Goal: Task Accomplishment & Management: Use online tool/utility

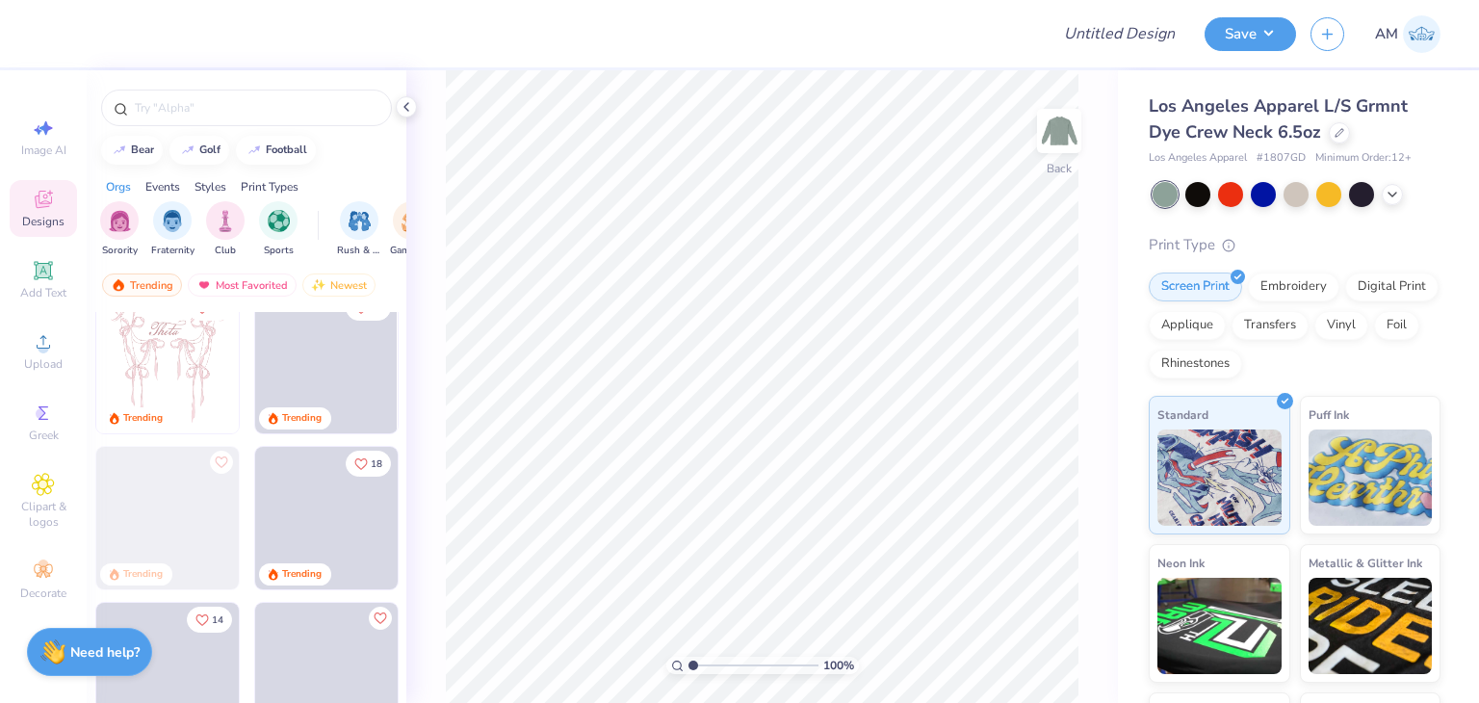
scroll to position [193, 0]
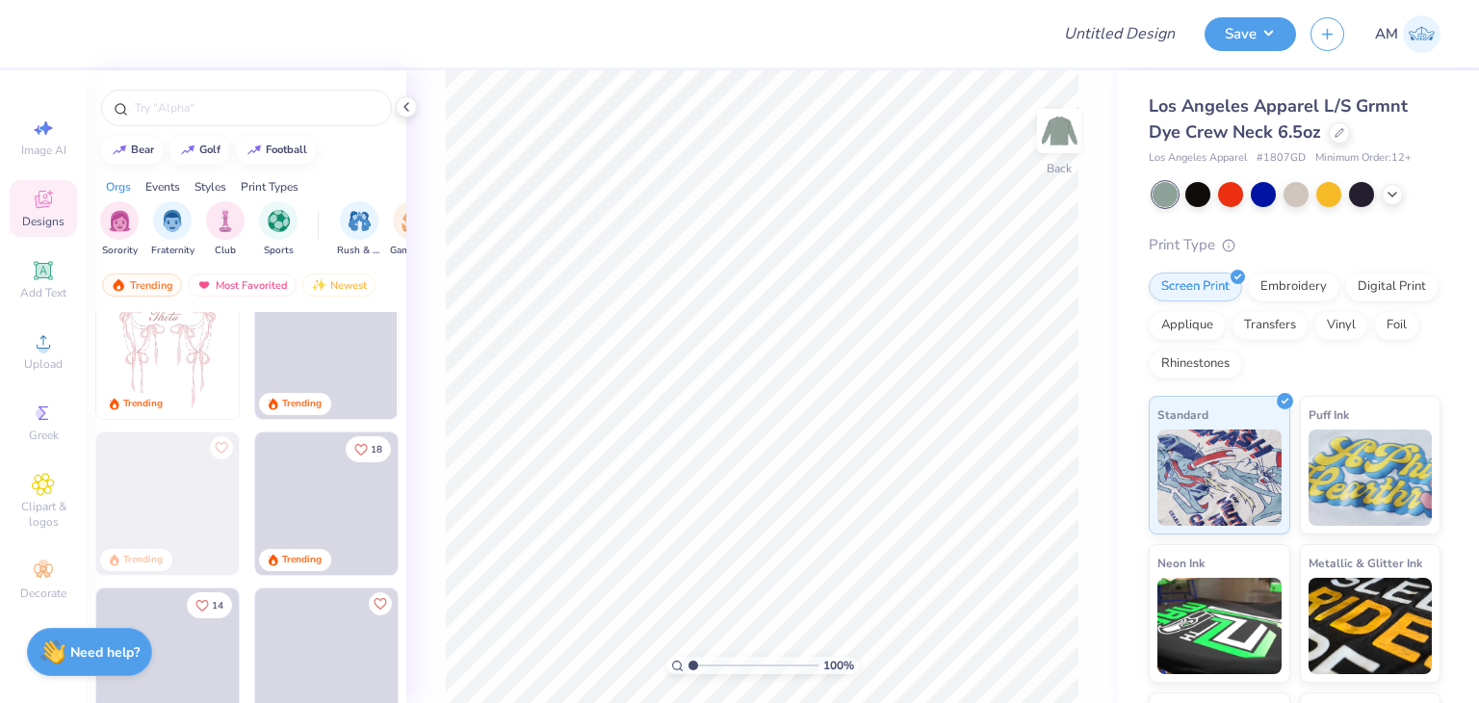
click at [166, 377] on img at bounding box center [167, 347] width 143 height 143
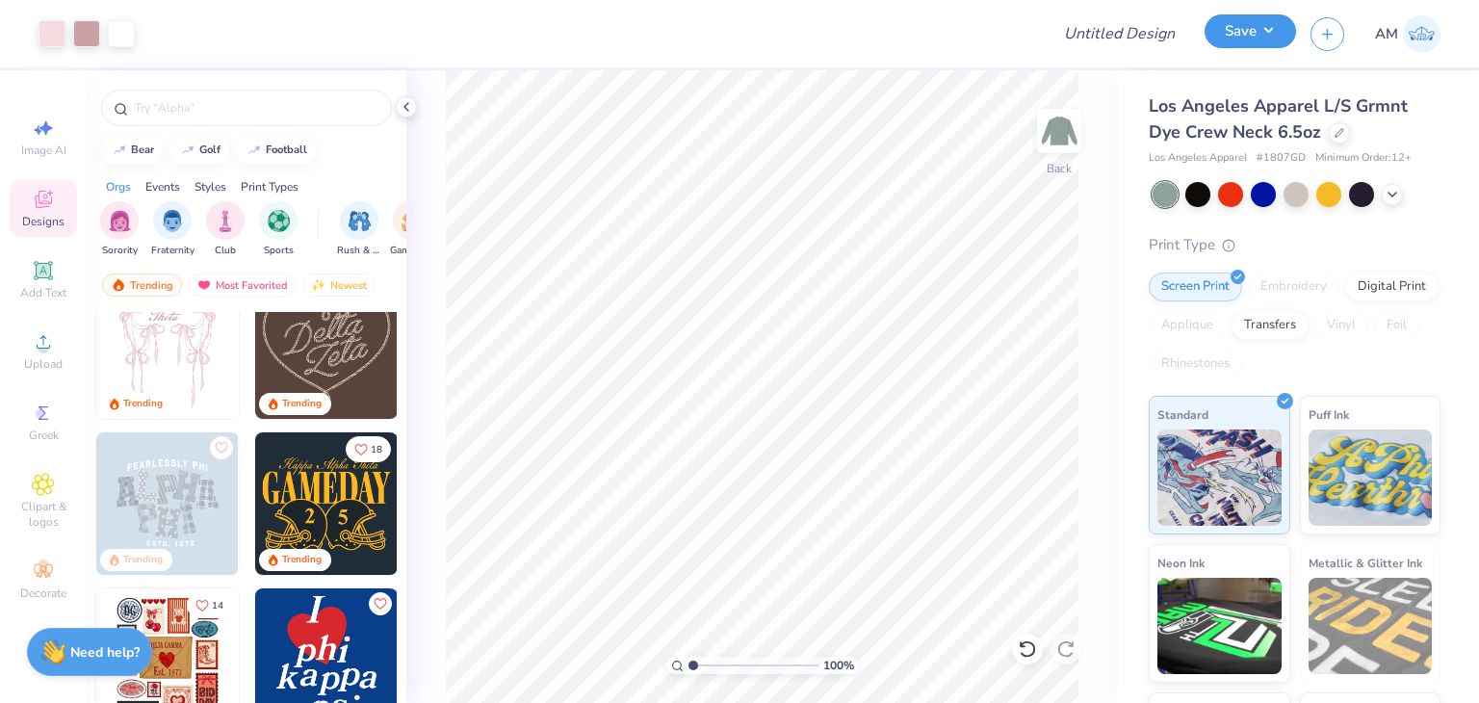
click at [1231, 31] on button "Save" at bounding box center [1250, 31] width 91 height 34
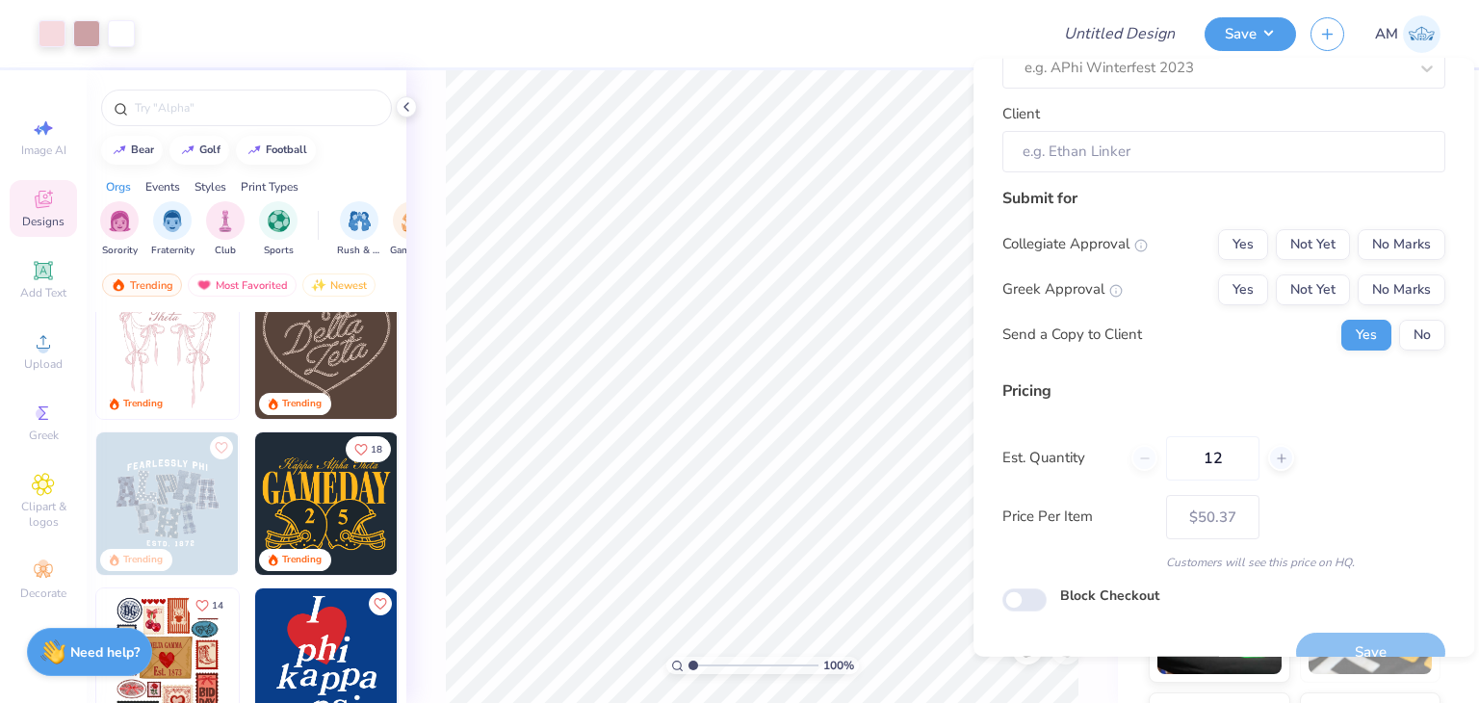
scroll to position [176, 0]
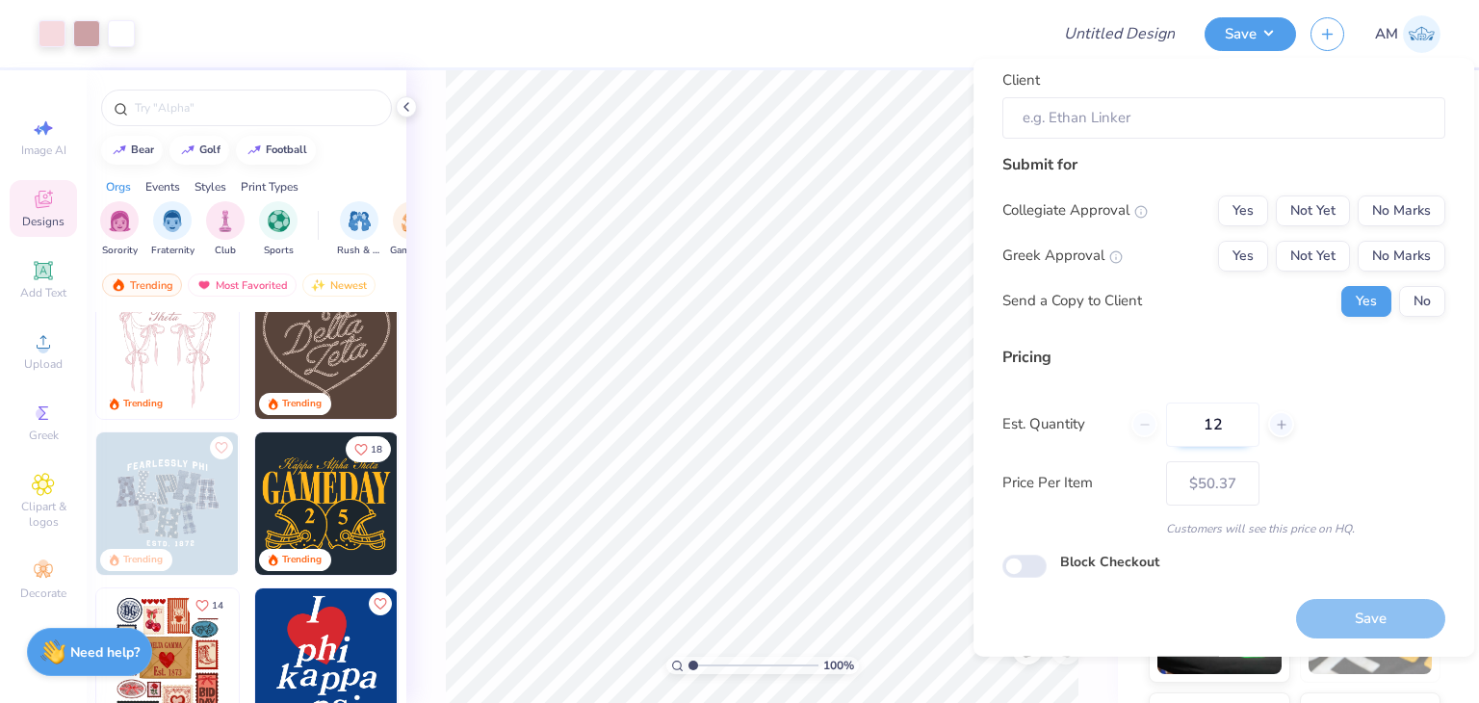
drag, startPoint x: 1240, startPoint y: 422, endPoint x: 1171, endPoint y: 417, distance: 69.5
click at [1171, 417] on input "12" at bounding box center [1212, 424] width 93 height 44
type input "39"
type input "– –"
type input "3"
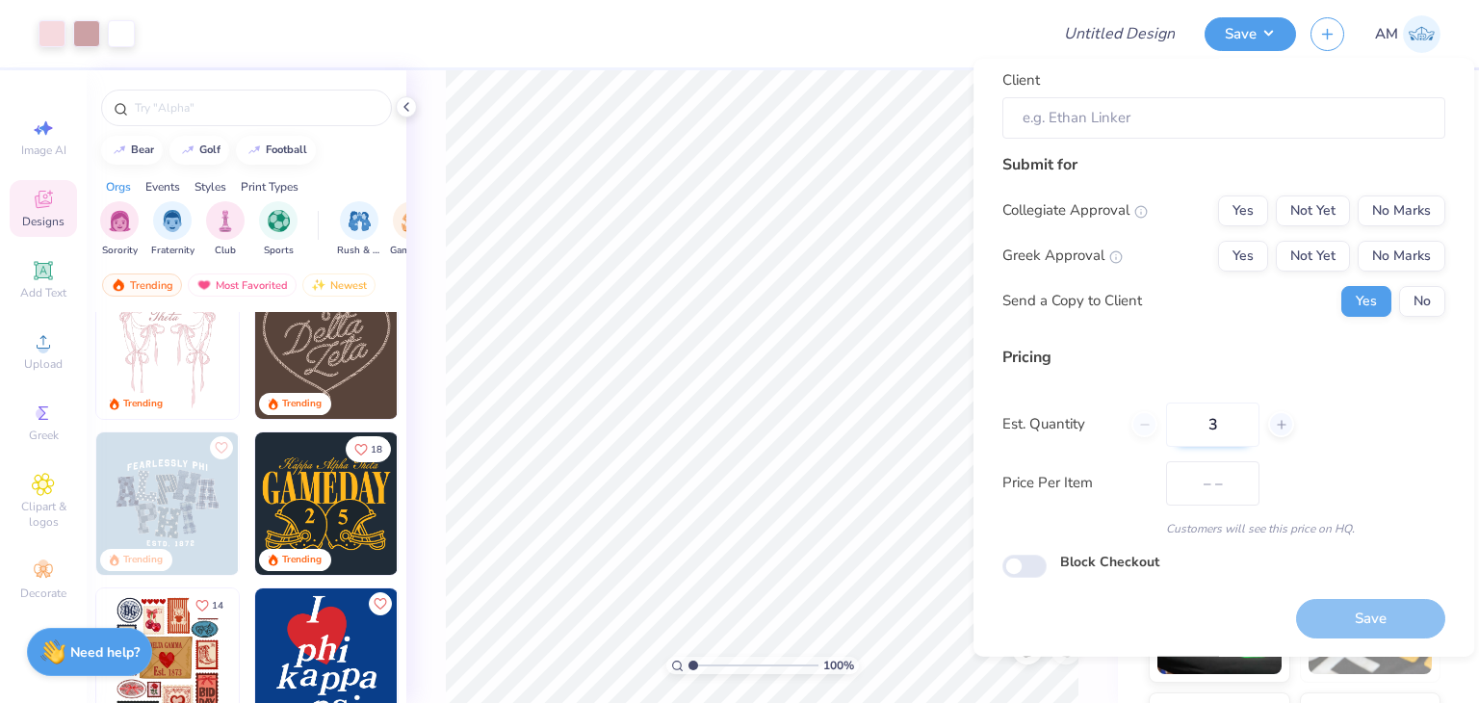
type input "$33.11"
type input "300"
type input "$26.72"
type input "300"
click at [408, 107] on icon at bounding box center [406, 106] width 15 height 15
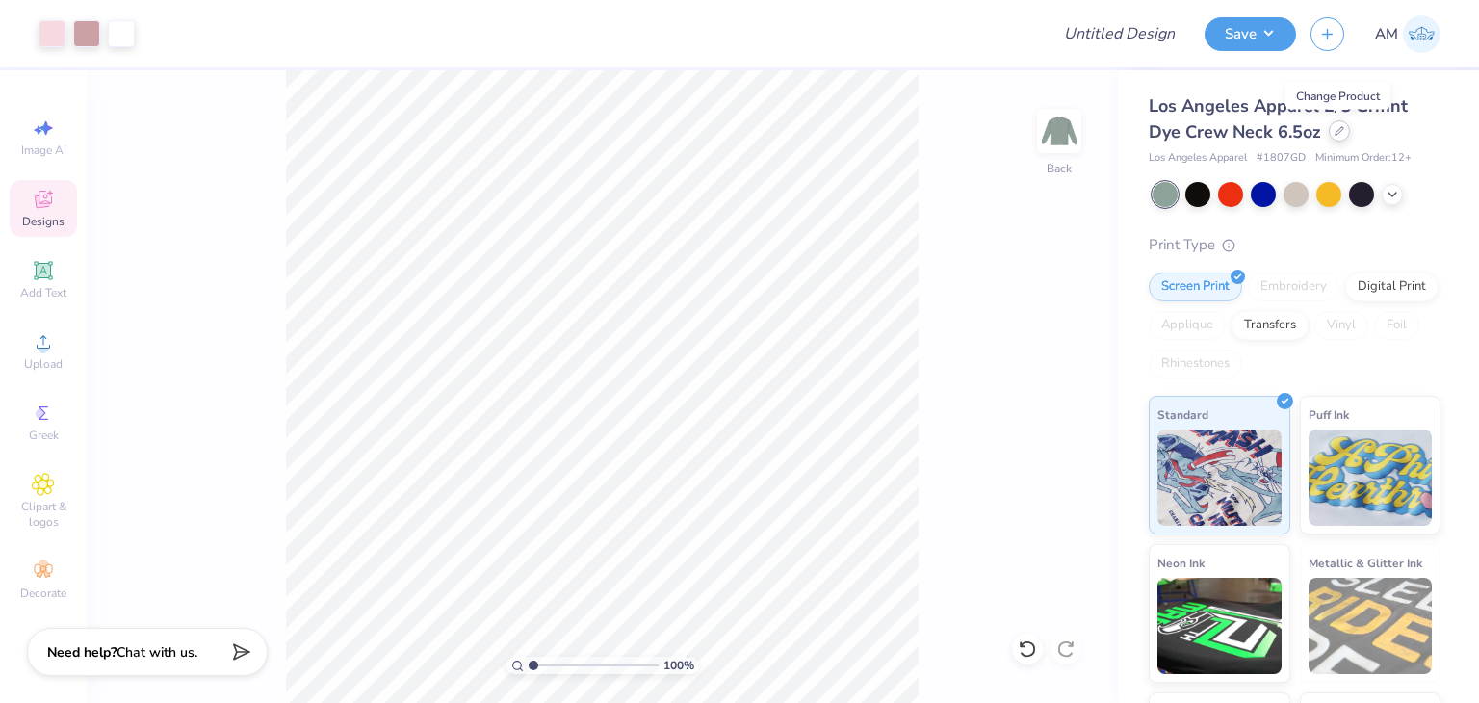
click at [1335, 133] on icon at bounding box center [1340, 131] width 10 height 10
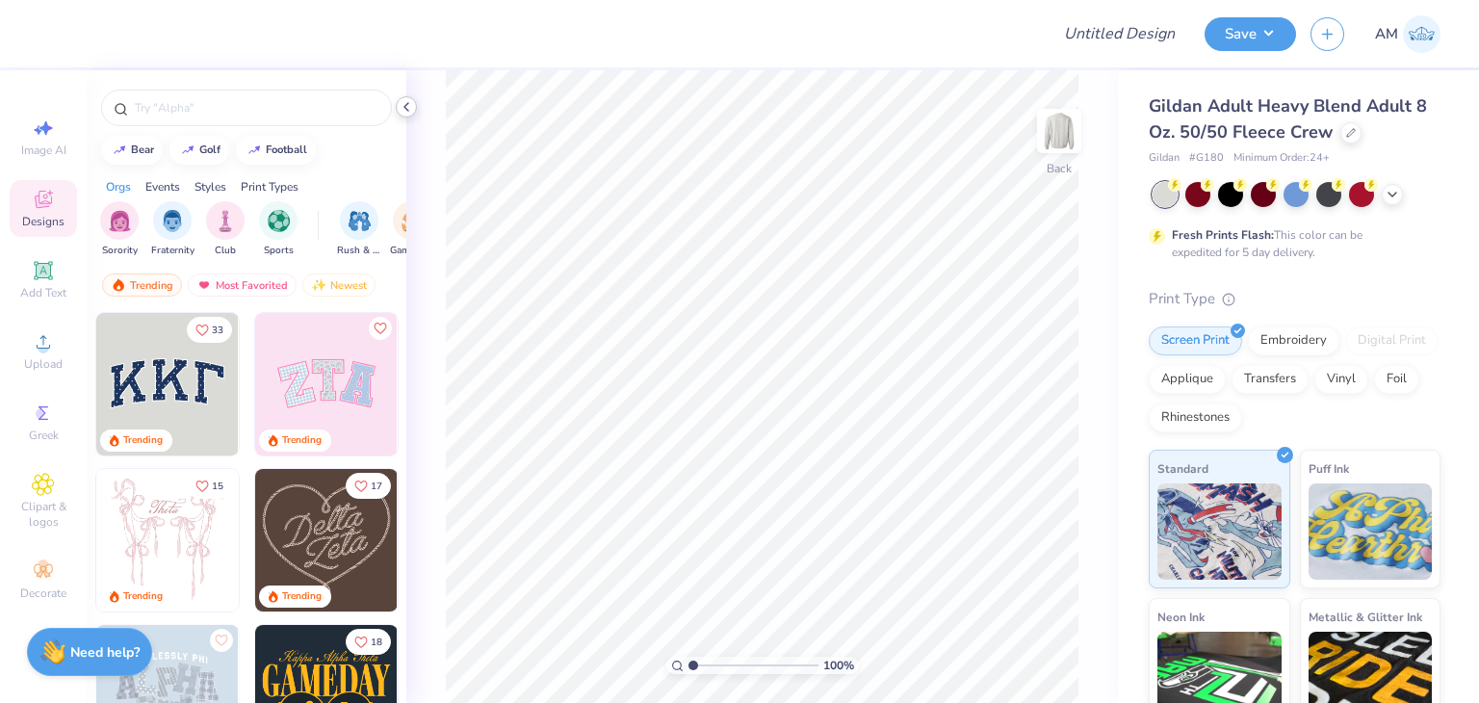
click at [412, 109] on icon at bounding box center [406, 106] width 15 height 15
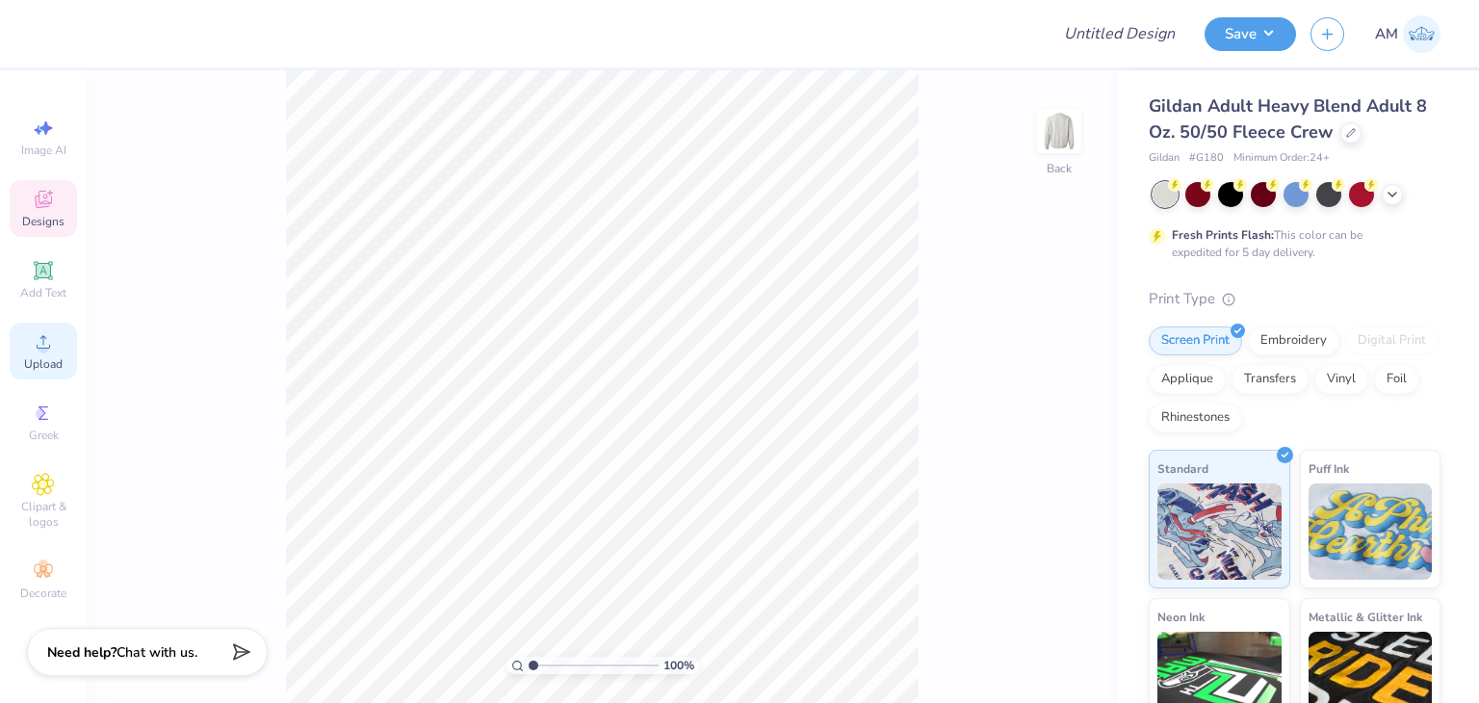
click at [60, 348] on div "Upload" at bounding box center [43, 351] width 67 height 57
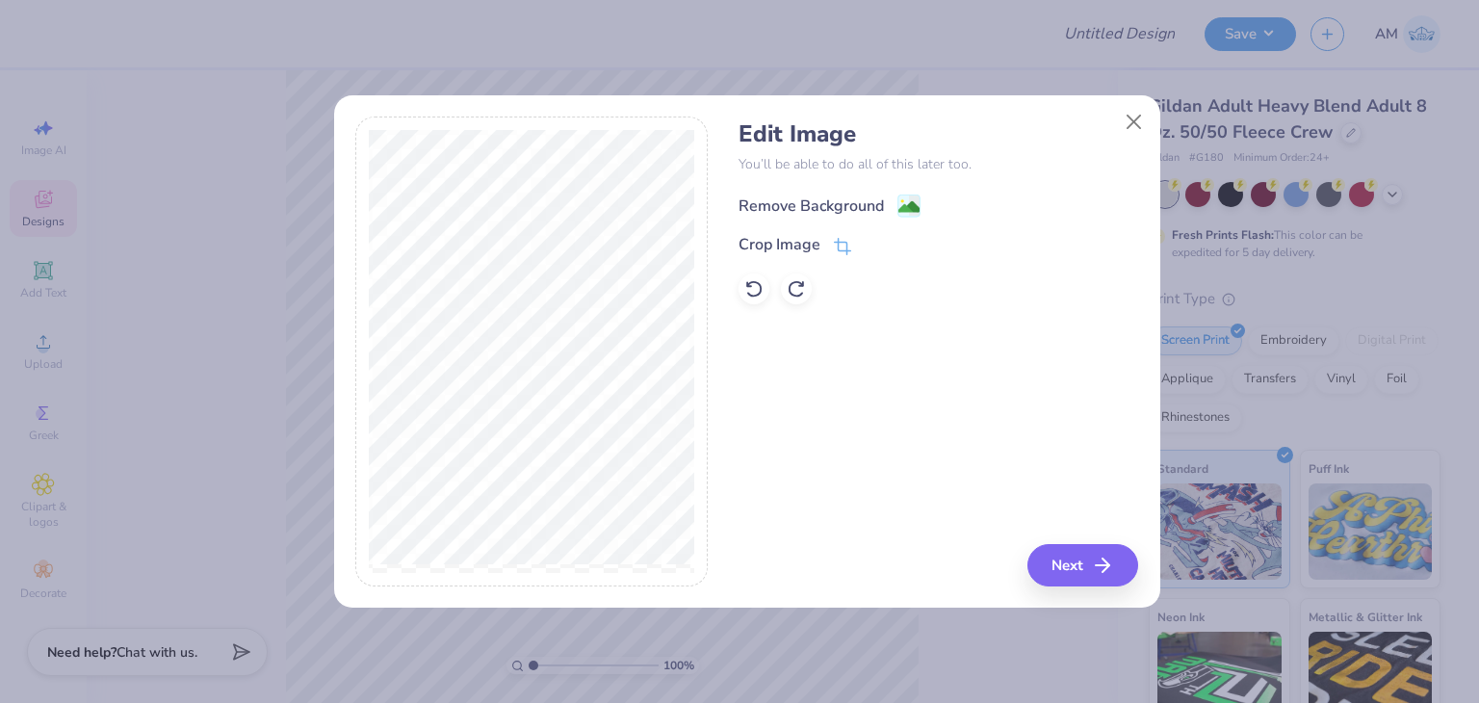
click at [745, 199] on div "Remove Background" at bounding box center [811, 206] width 145 height 23
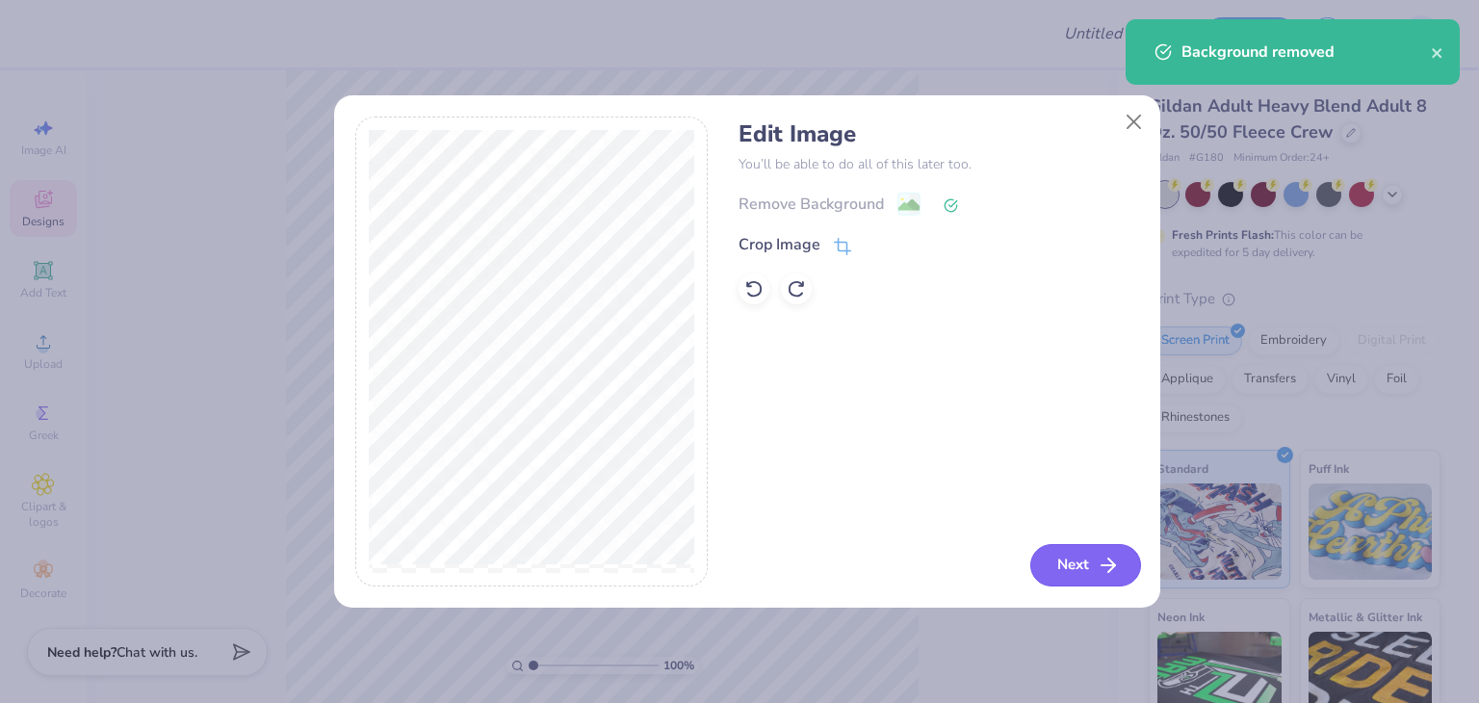
click at [1059, 555] on button "Next" at bounding box center [1085, 565] width 111 height 42
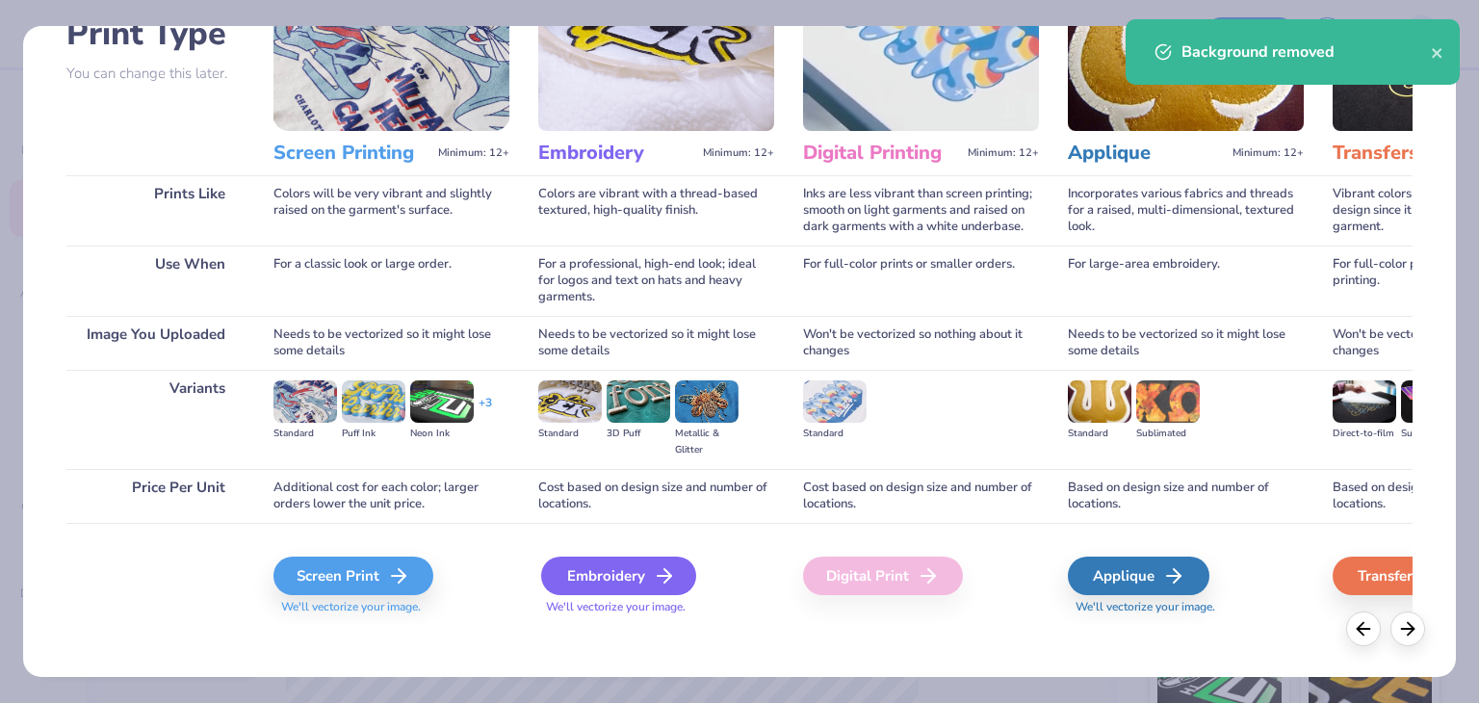
scroll to position [161, 0]
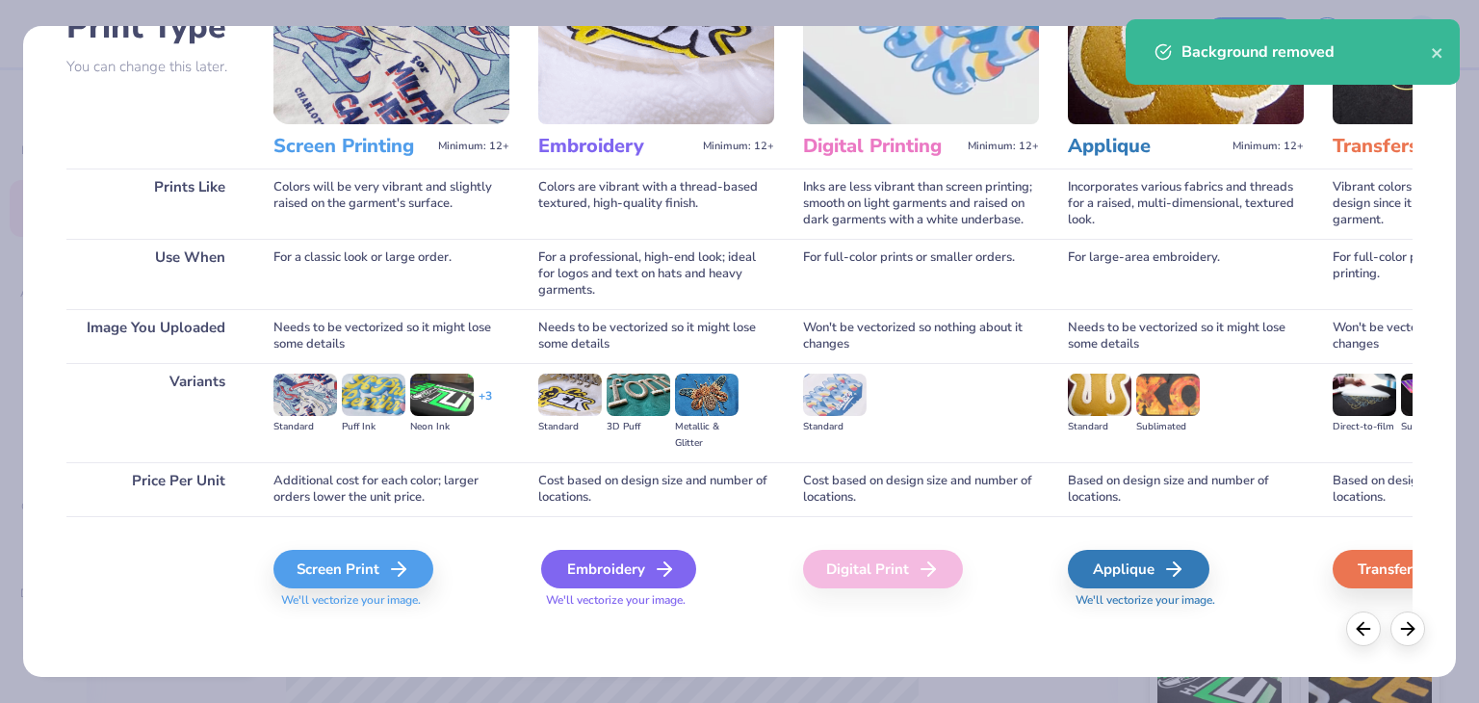
click at [567, 571] on div "Embroidery" at bounding box center [618, 569] width 155 height 39
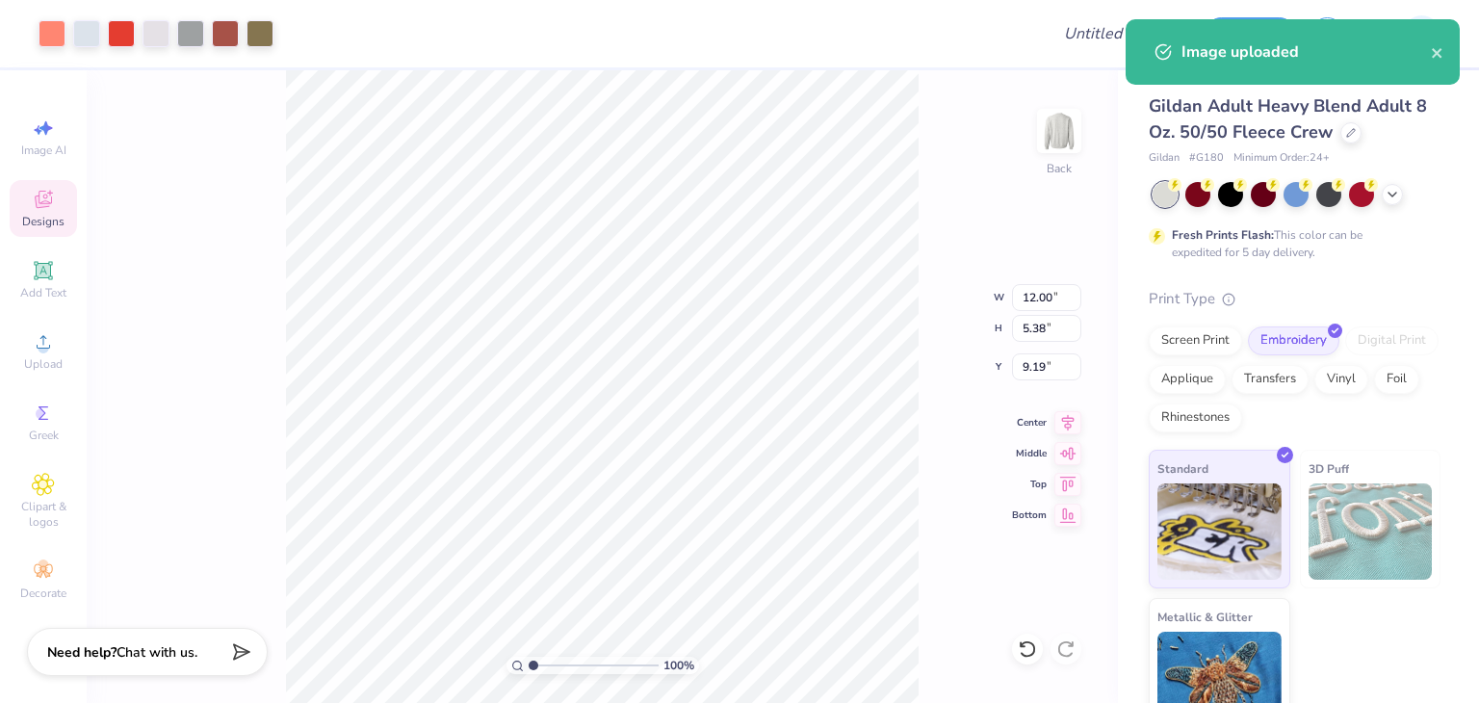
type input "3.00"
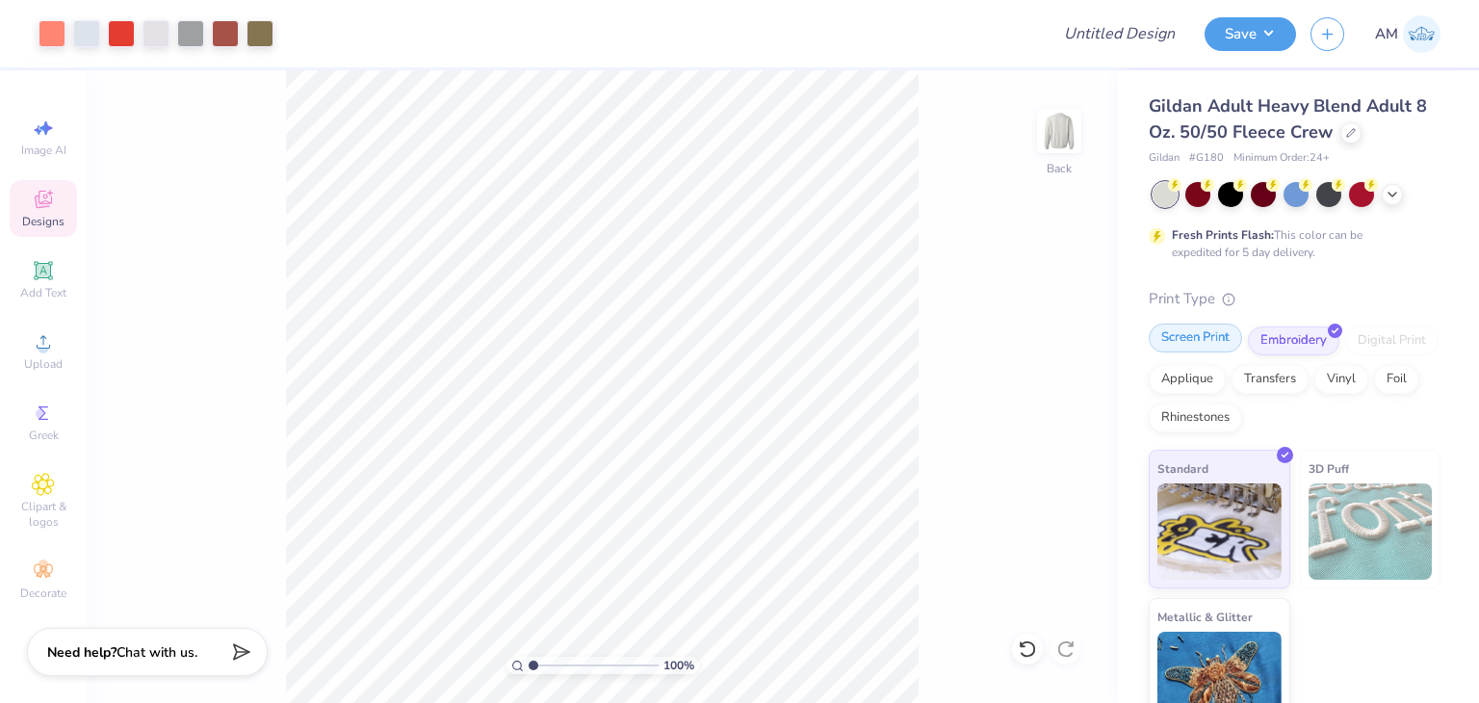
click at [1210, 346] on div "Screen Print" at bounding box center [1195, 338] width 93 height 29
